Goal: Task Accomplishment & Management: Complete application form

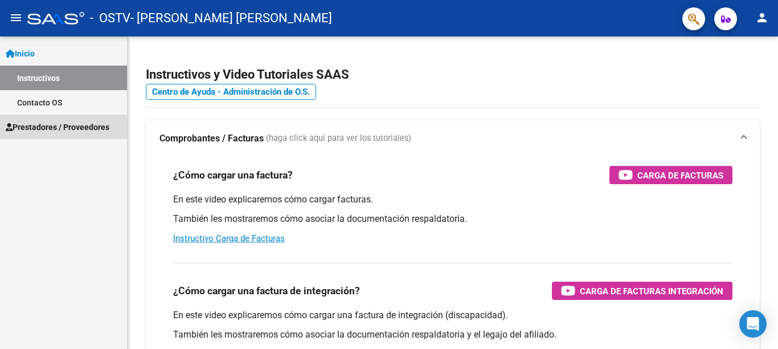
click at [49, 126] on span "Prestadores / Proveedores" at bounding box center [58, 127] width 104 height 13
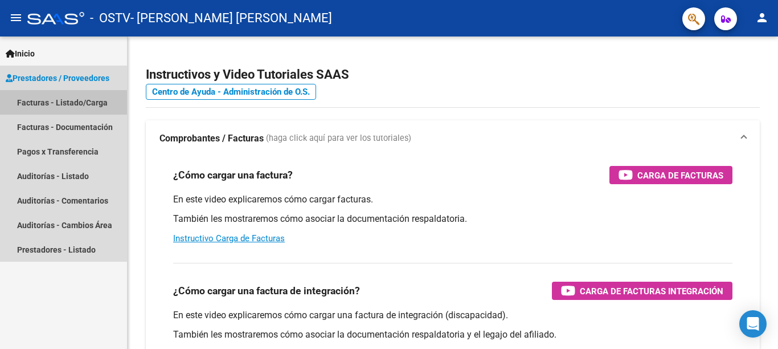
click at [47, 103] on link "Facturas - Listado/Carga" at bounding box center [63, 102] width 127 height 24
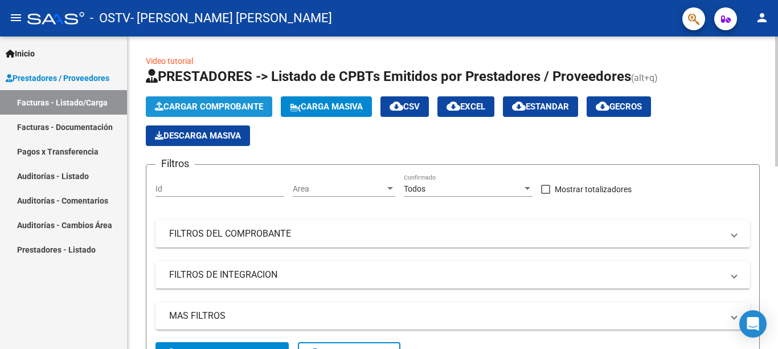
click at [206, 105] on span "Cargar Comprobante" at bounding box center [209, 106] width 108 height 10
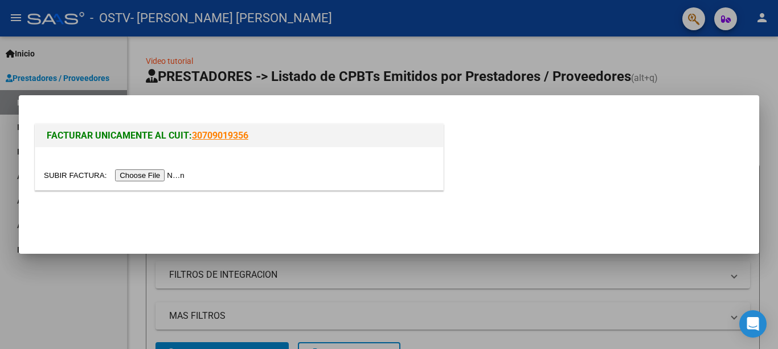
click at [416, 56] on div at bounding box center [389, 174] width 778 height 349
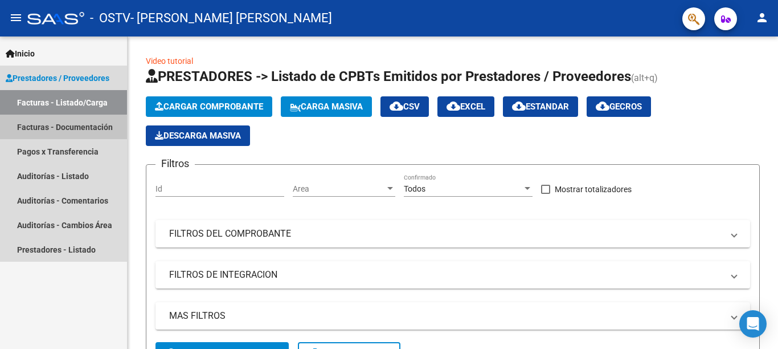
click at [48, 129] on link "Facturas - Documentación" at bounding box center [63, 126] width 127 height 24
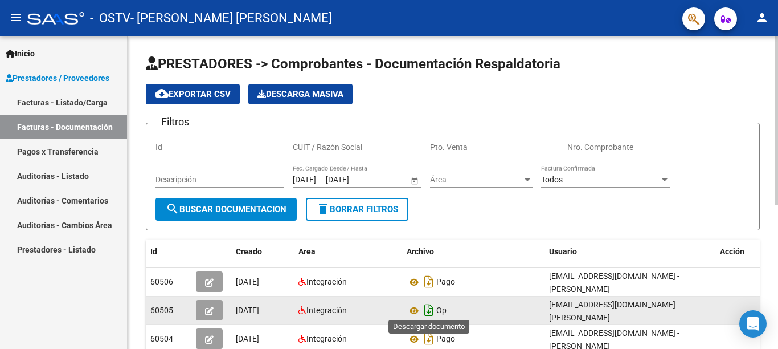
click at [424, 304] on icon "Descargar documento" at bounding box center [428, 310] width 15 height 18
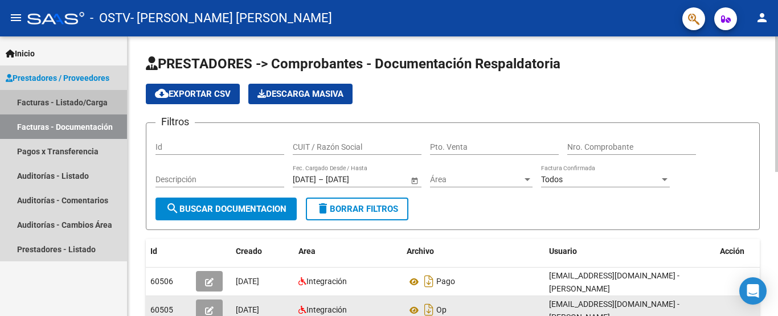
click at [67, 98] on link "Facturas - Listado/Carga" at bounding box center [63, 102] width 127 height 24
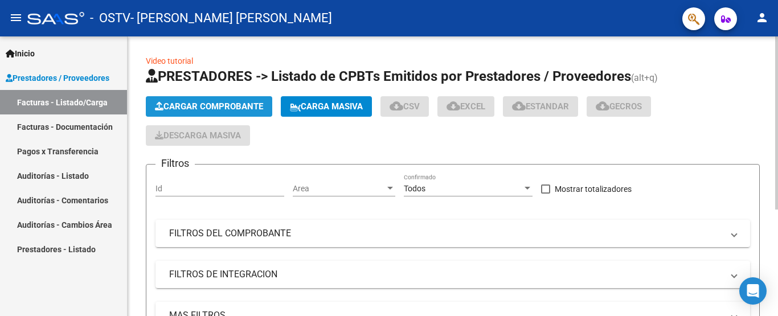
click at [184, 103] on span "Cargar Comprobante" at bounding box center [209, 106] width 108 height 10
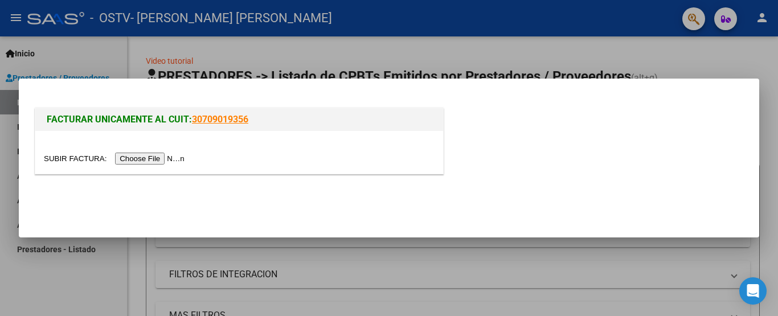
click at [170, 159] on input "file" at bounding box center [116, 159] width 144 height 12
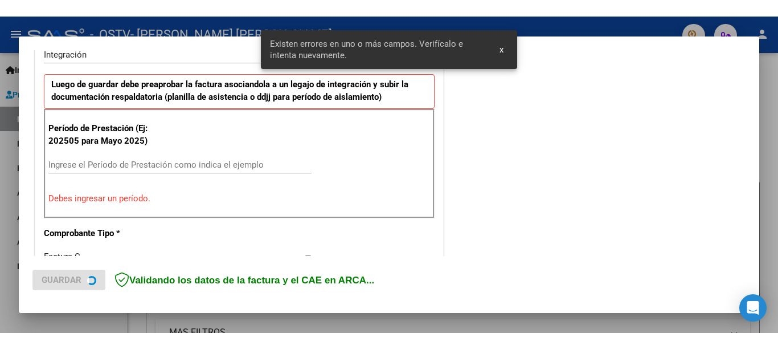
scroll to position [294, 0]
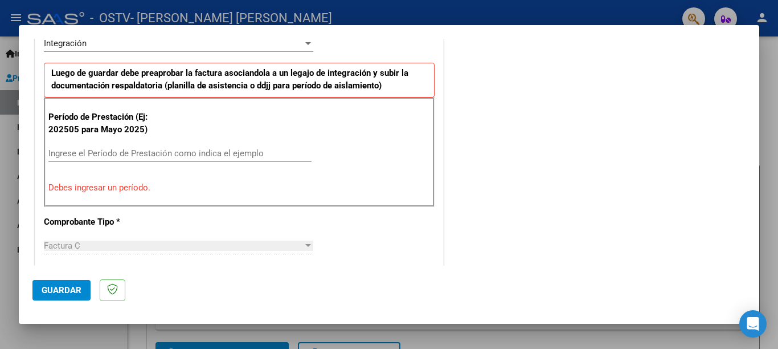
click at [165, 155] on input "Ingrese el Período de Prestación como indica el ejemplo" at bounding box center [179, 153] width 263 height 10
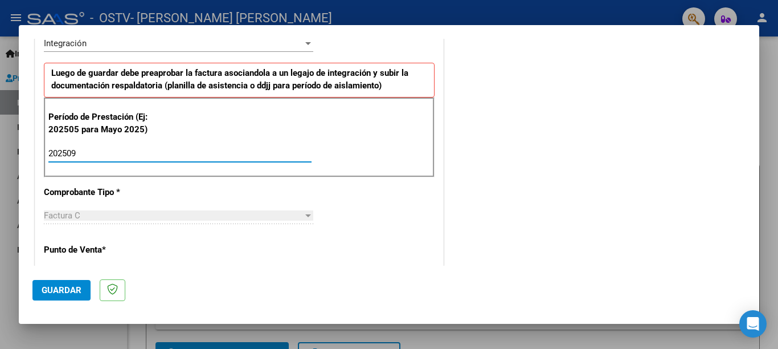
type input "202509"
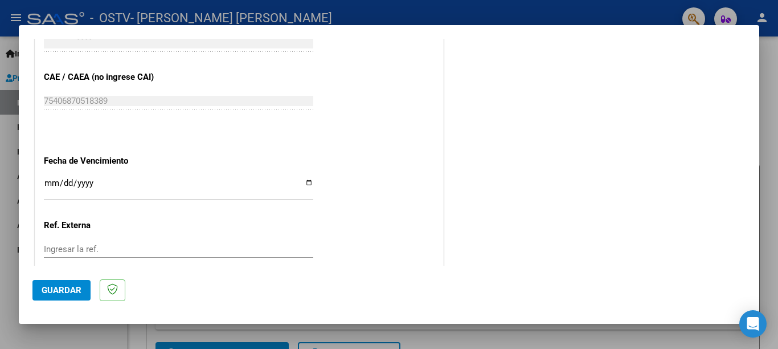
scroll to position [761, 0]
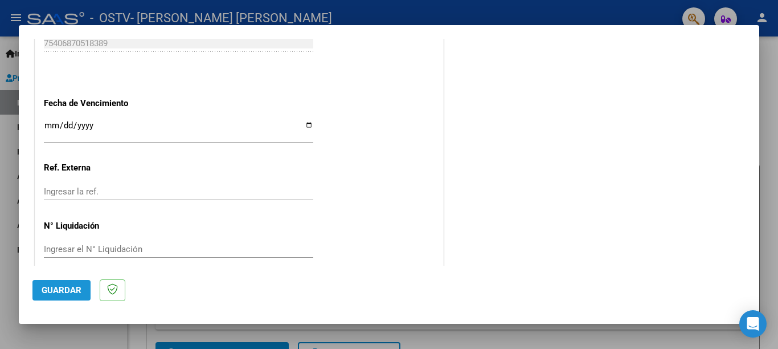
click at [64, 289] on span "Guardar" at bounding box center [62, 290] width 40 height 10
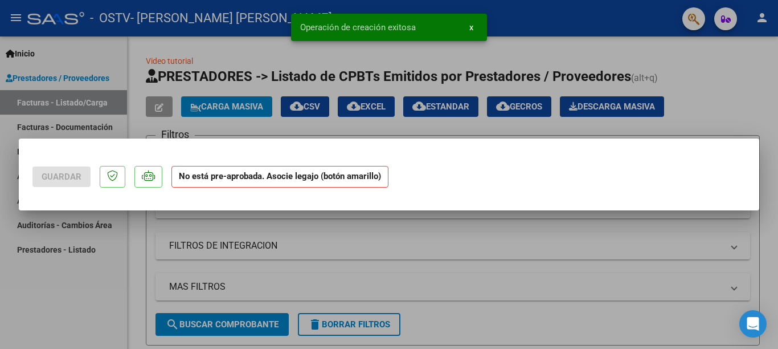
scroll to position [0, 0]
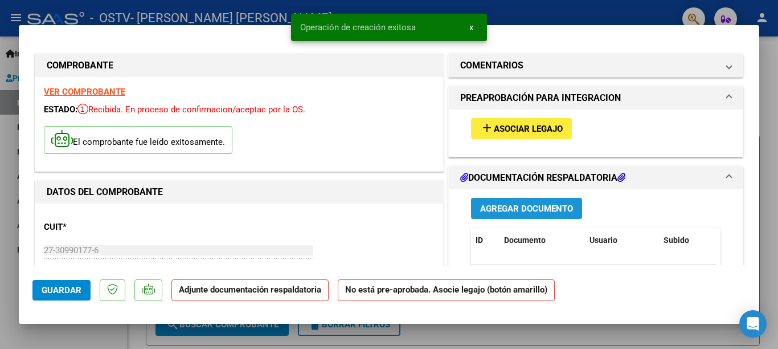
click at [520, 210] on span "Agregar Documento" at bounding box center [526, 208] width 93 height 10
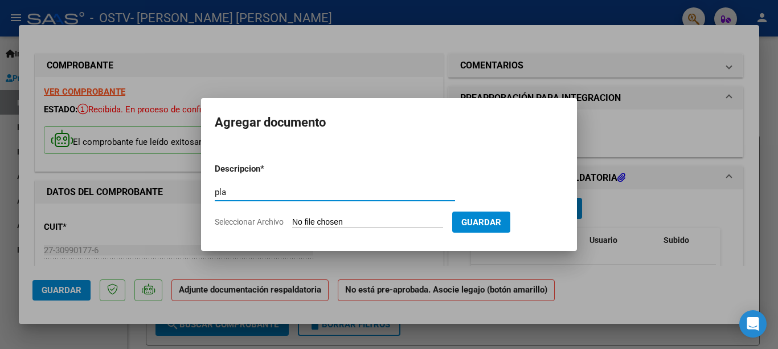
type input "planilla de asistencia"
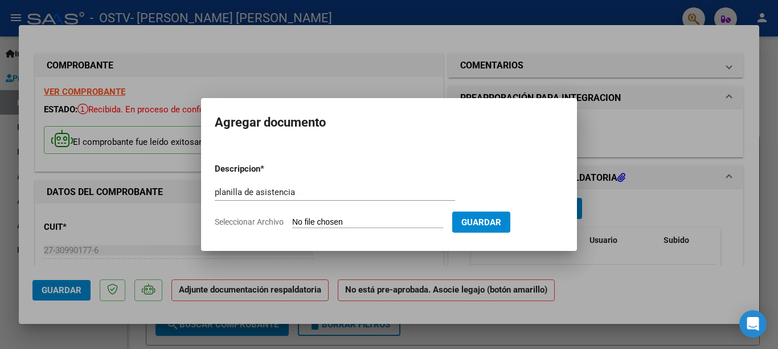
click at [308, 222] on input "Seleccionar Archivo" at bounding box center [367, 222] width 151 height 11
type input "C:\fakepath\[PERSON_NAME] septiembre.pdf"
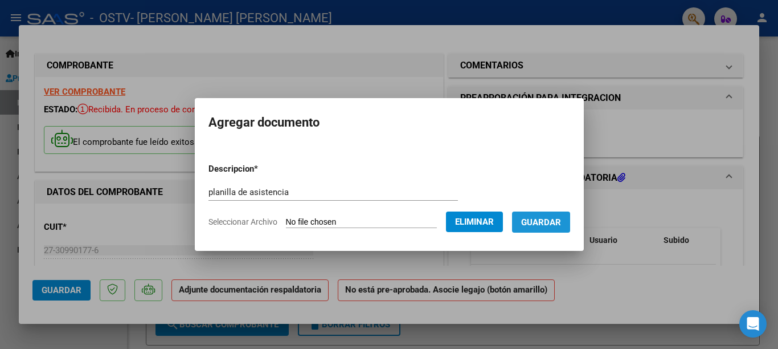
click at [547, 220] on span "Guardar" at bounding box center [541, 222] width 40 height 10
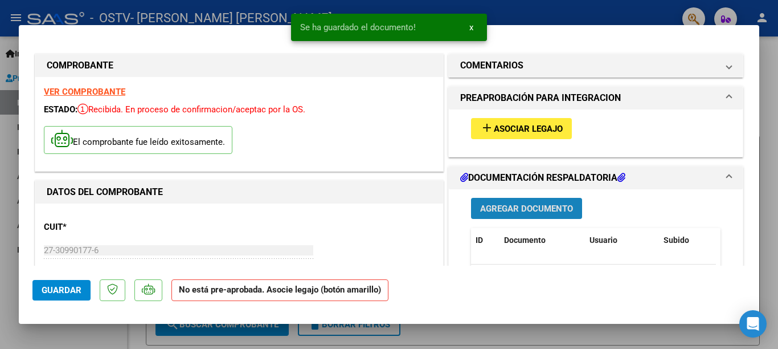
click at [521, 204] on span "Agregar Documento" at bounding box center [526, 208] width 93 height 10
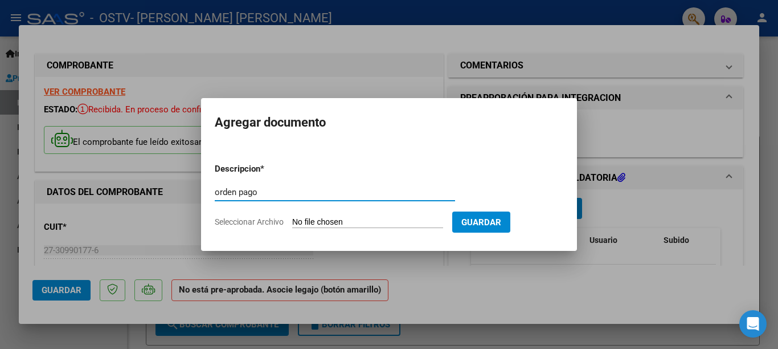
type input "orden pago"
click at [345, 224] on input "Seleccionar Archivo" at bounding box center [367, 222] width 151 height 11
type input "C:\fakepath\orden de pago (2).pdf"
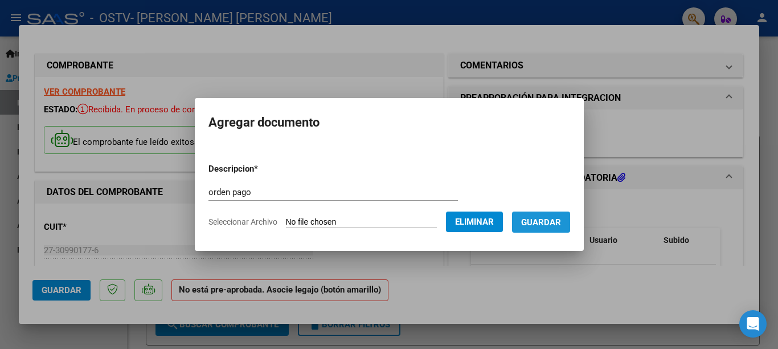
click at [525, 218] on span "Guardar" at bounding box center [541, 222] width 40 height 10
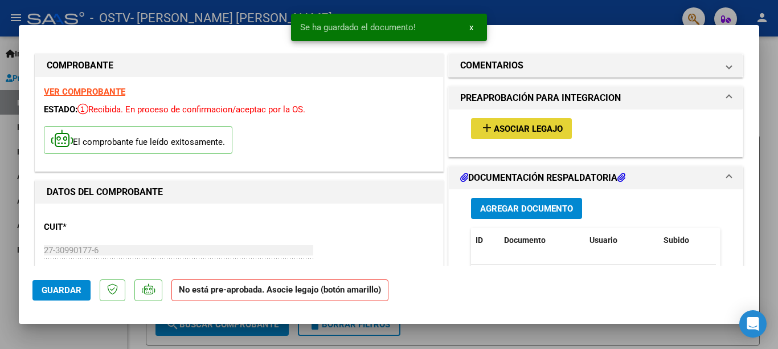
click at [503, 133] on span "Asociar Legajo" at bounding box center [528, 129] width 69 height 10
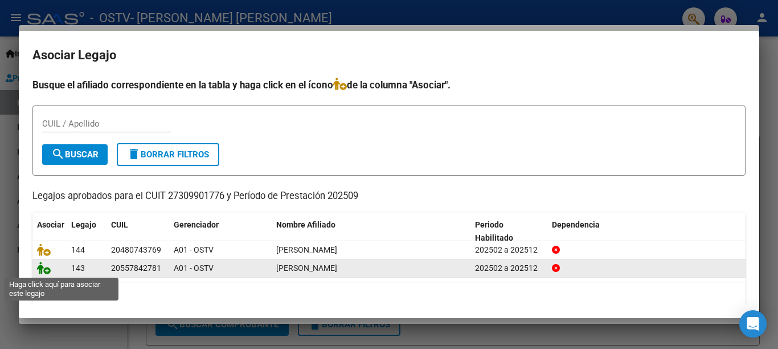
click at [42, 271] on icon at bounding box center [44, 267] width 14 height 13
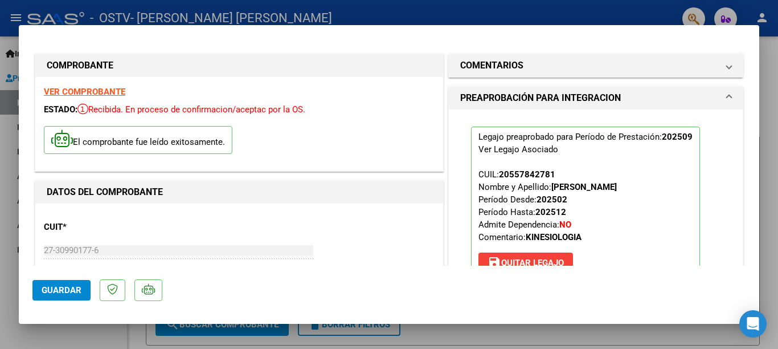
click at [46, 285] on span "Guardar" at bounding box center [62, 290] width 40 height 10
click at [50, 289] on span "Guardar" at bounding box center [62, 290] width 40 height 10
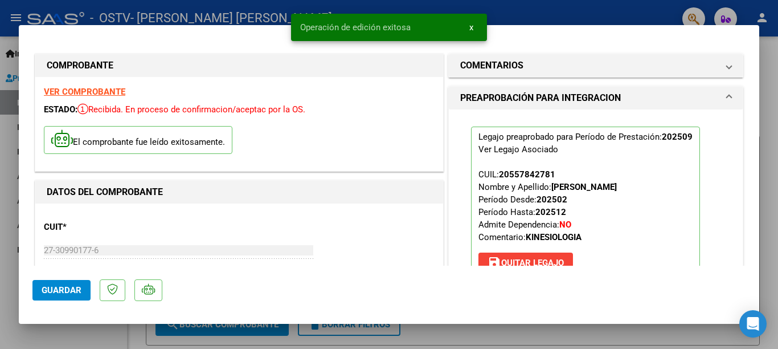
click at [673, 7] on div at bounding box center [389, 174] width 778 height 349
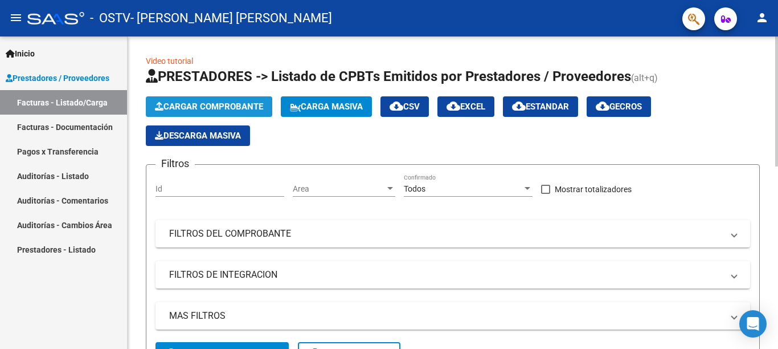
click at [195, 107] on span "Cargar Comprobante" at bounding box center [209, 106] width 108 height 10
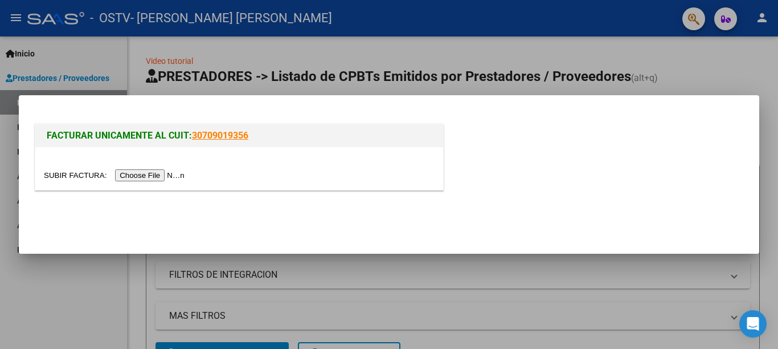
click at [142, 177] on input "file" at bounding box center [116, 175] width 144 height 12
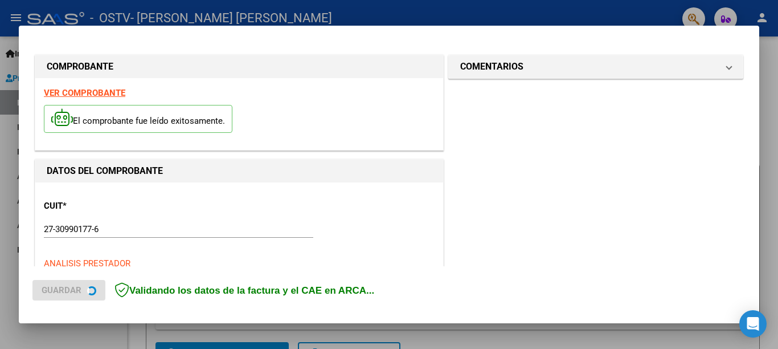
scroll to position [283, 0]
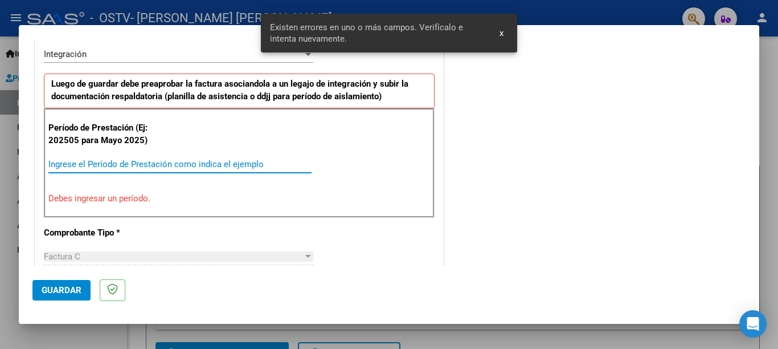
click at [75, 160] on input "Ingrese el Período de Prestación como indica el ejemplo" at bounding box center [179, 164] width 263 height 10
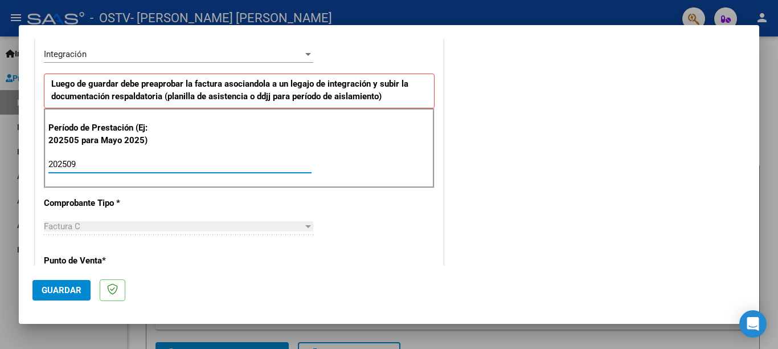
type input "202509"
click at [51, 288] on span "Guardar" at bounding box center [62, 290] width 40 height 10
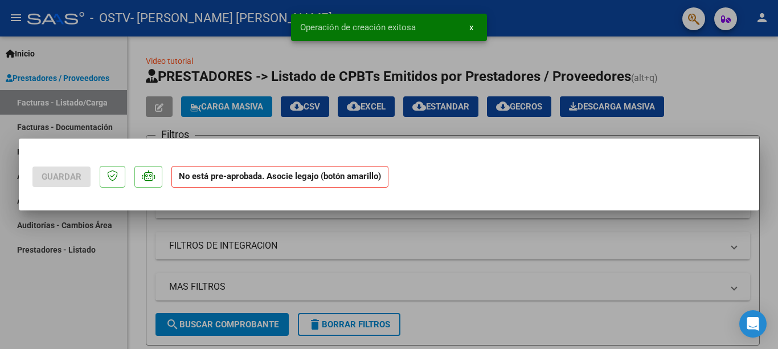
scroll to position [0, 0]
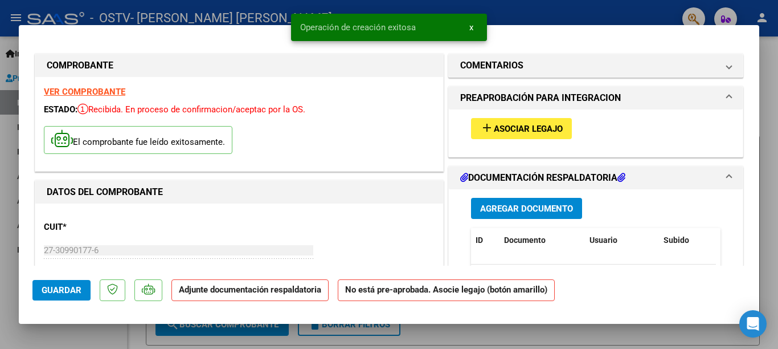
click at [498, 207] on span "Agregar Documento" at bounding box center [526, 208] width 93 height 10
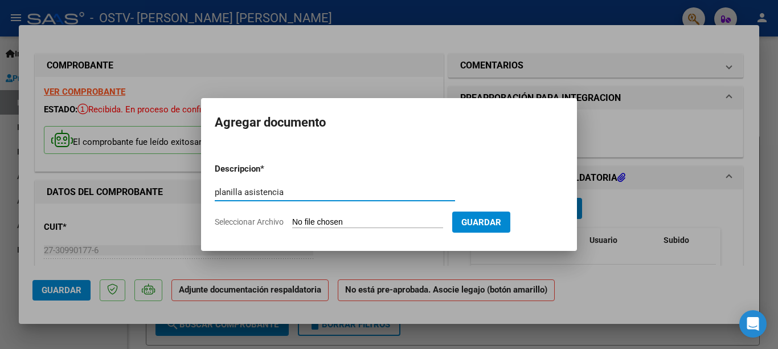
type input "planilla asistencia"
click at [335, 217] on input "Seleccionar Archivo" at bounding box center [367, 222] width 151 height 11
type input "C:\fakepath\[PERSON_NAME] septiembre.pdf"
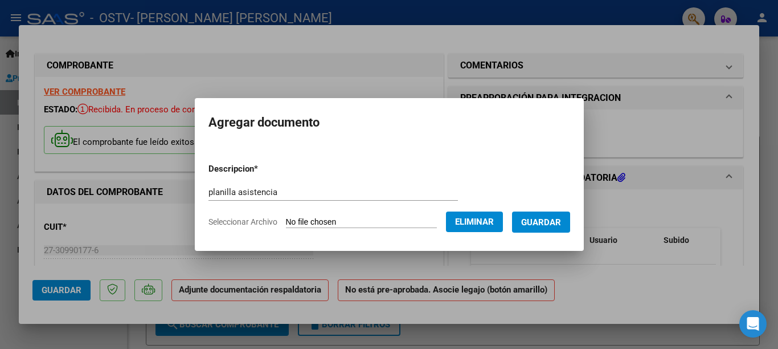
click at [534, 222] on span "Guardar" at bounding box center [541, 222] width 40 height 10
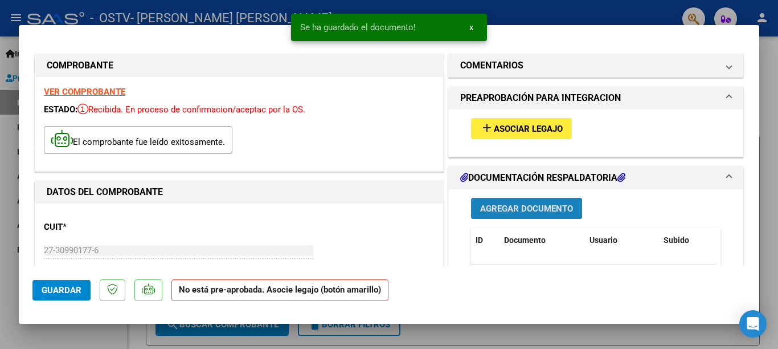
click at [518, 208] on span "Agregar Documento" at bounding box center [526, 208] width 93 height 10
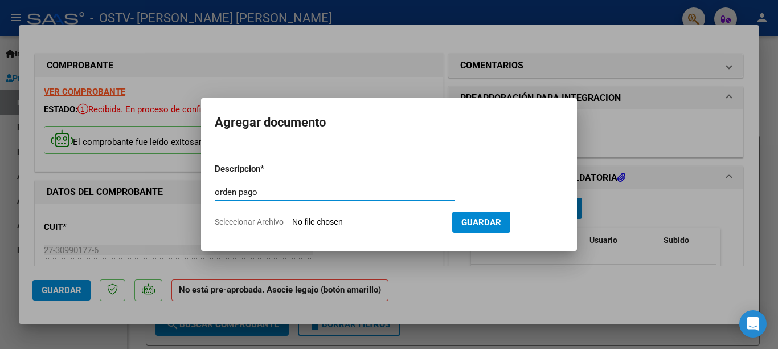
type input "orden pago"
click at [338, 220] on input "Seleccionar Archivo" at bounding box center [367, 222] width 151 height 11
type input "C:\fakepath\orden de pago (2).pdf"
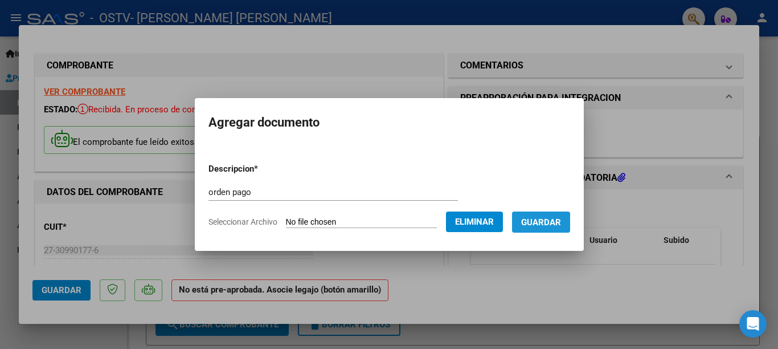
click at [534, 218] on span "Guardar" at bounding box center [541, 222] width 40 height 10
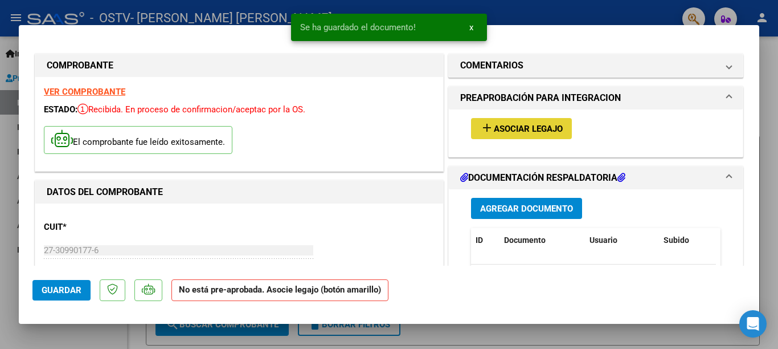
click at [504, 132] on span "Asociar Legajo" at bounding box center [528, 129] width 69 height 10
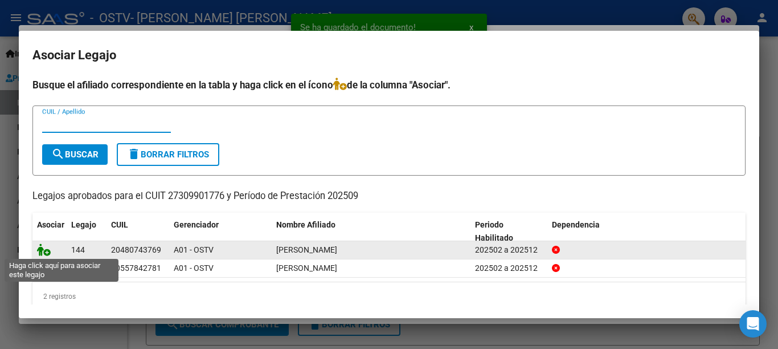
click at [46, 248] on icon at bounding box center [44, 249] width 14 height 13
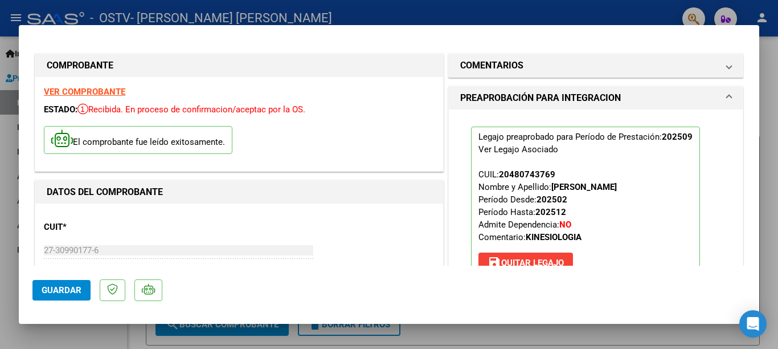
click at [51, 288] on span "Guardar" at bounding box center [62, 290] width 40 height 10
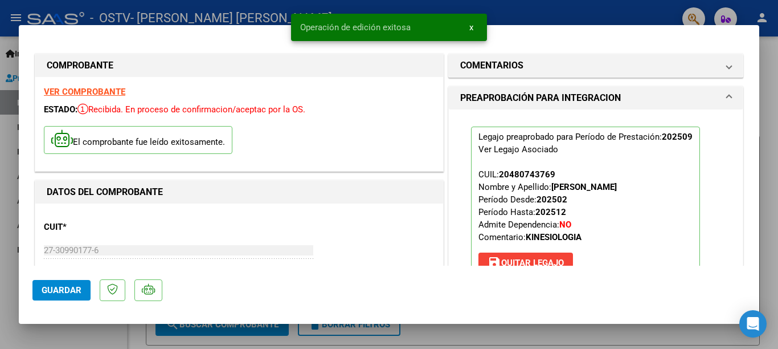
click at [576, 9] on div at bounding box center [389, 174] width 778 height 349
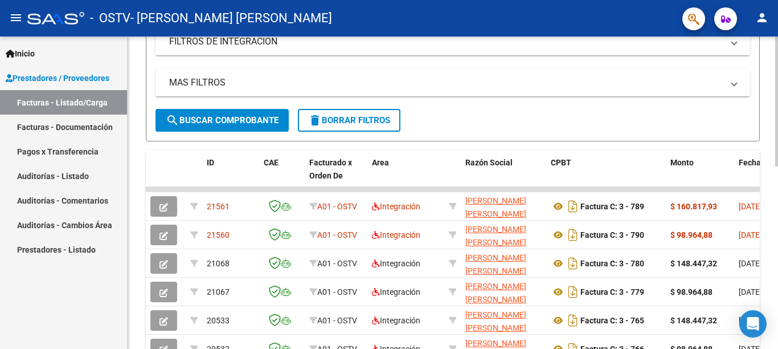
scroll to position [245, 0]
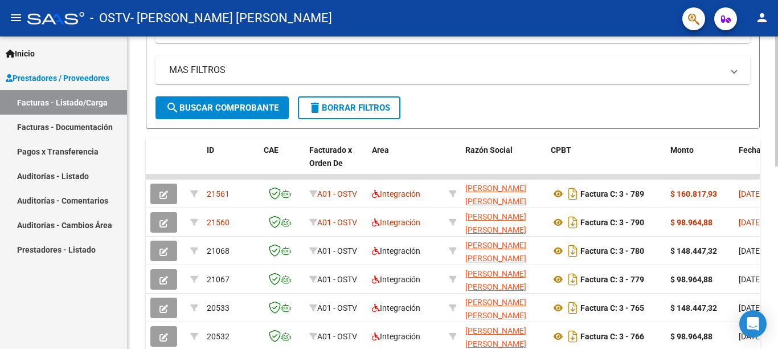
click at [777, 152] on div at bounding box center [776, 101] width 3 height 130
